Goal: Entertainment & Leisure: Consume media (video, audio)

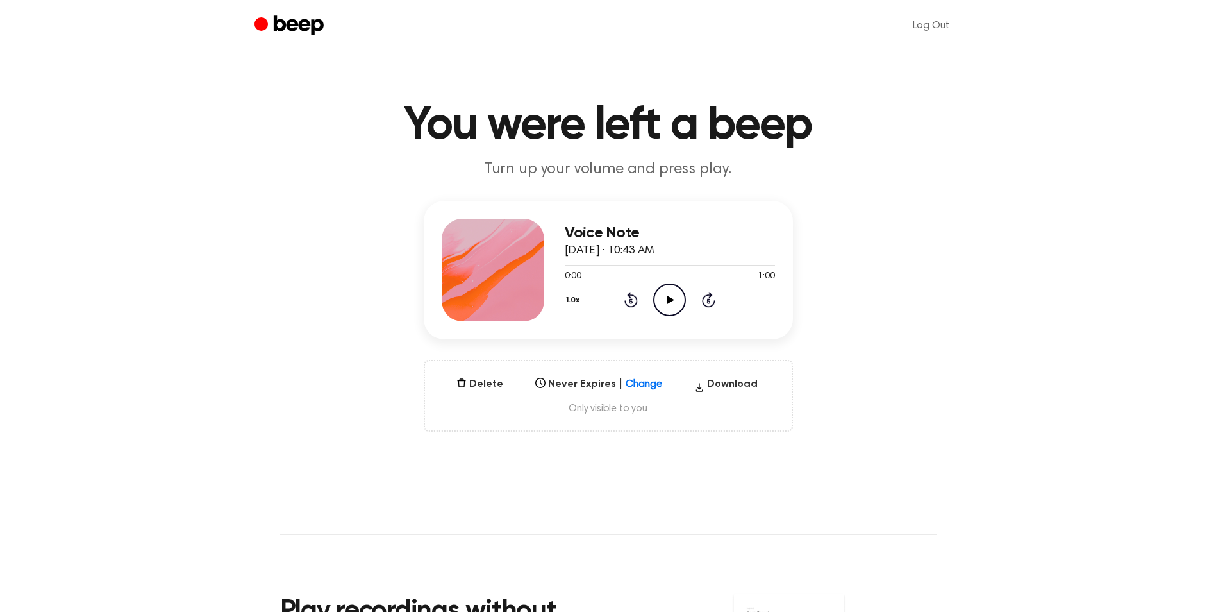
click at [660, 306] on icon "Play Audio" at bounding box center [669, 299] width 33 height 33
click at [669, 300] on icon at bounding box center [671, 300] width 7 height 8
